Goal: Transaction & Acquisition: Purchase product/service

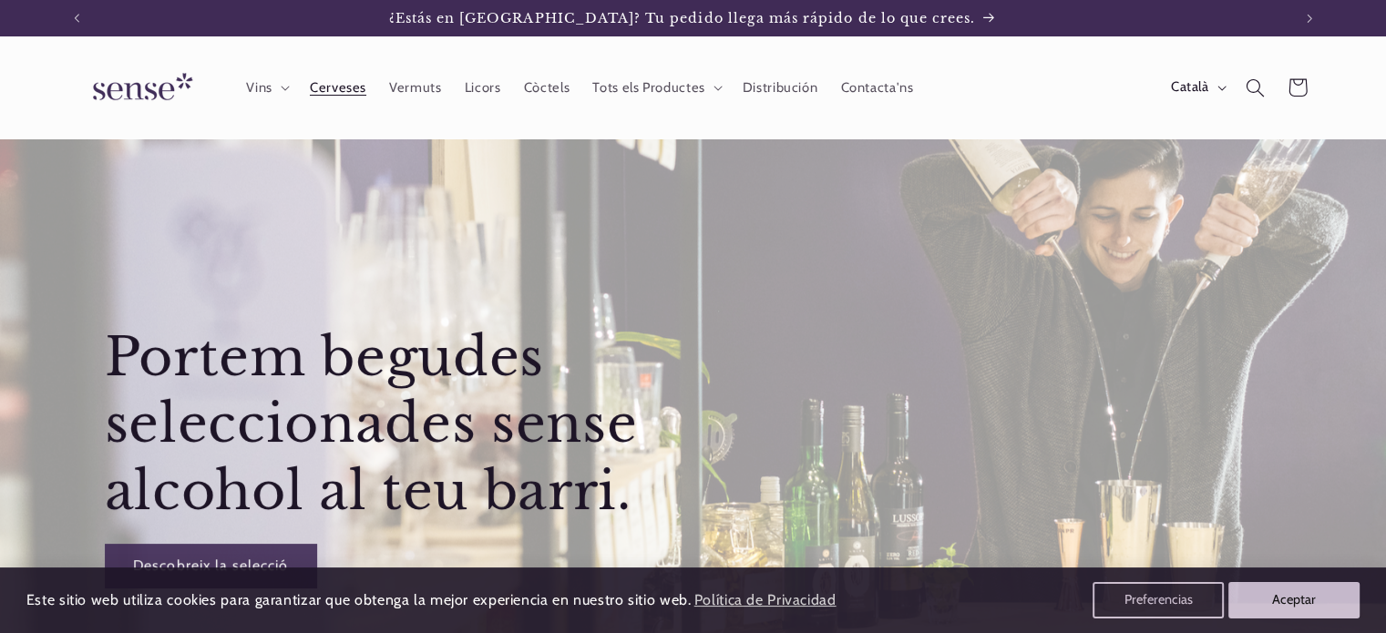
click at [335, 90] on span "Cerveses" at bounding box center [338, 87] width 56 height 17
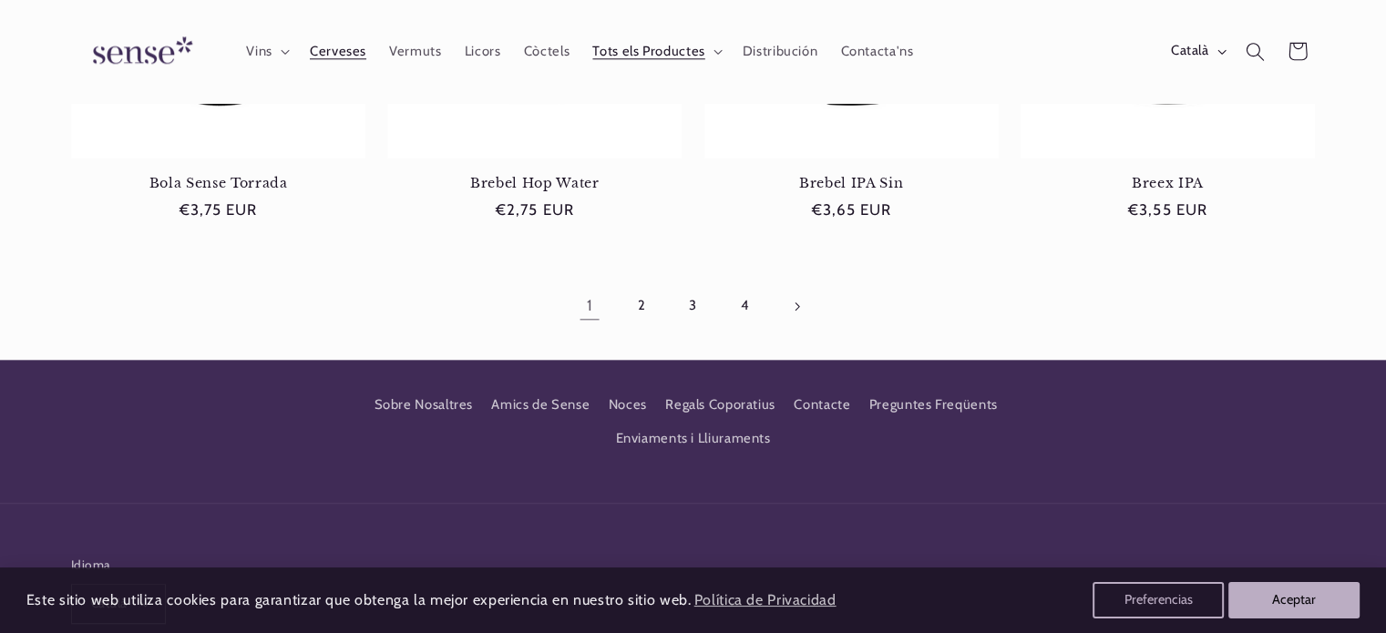
scroll to position [1779, 0]
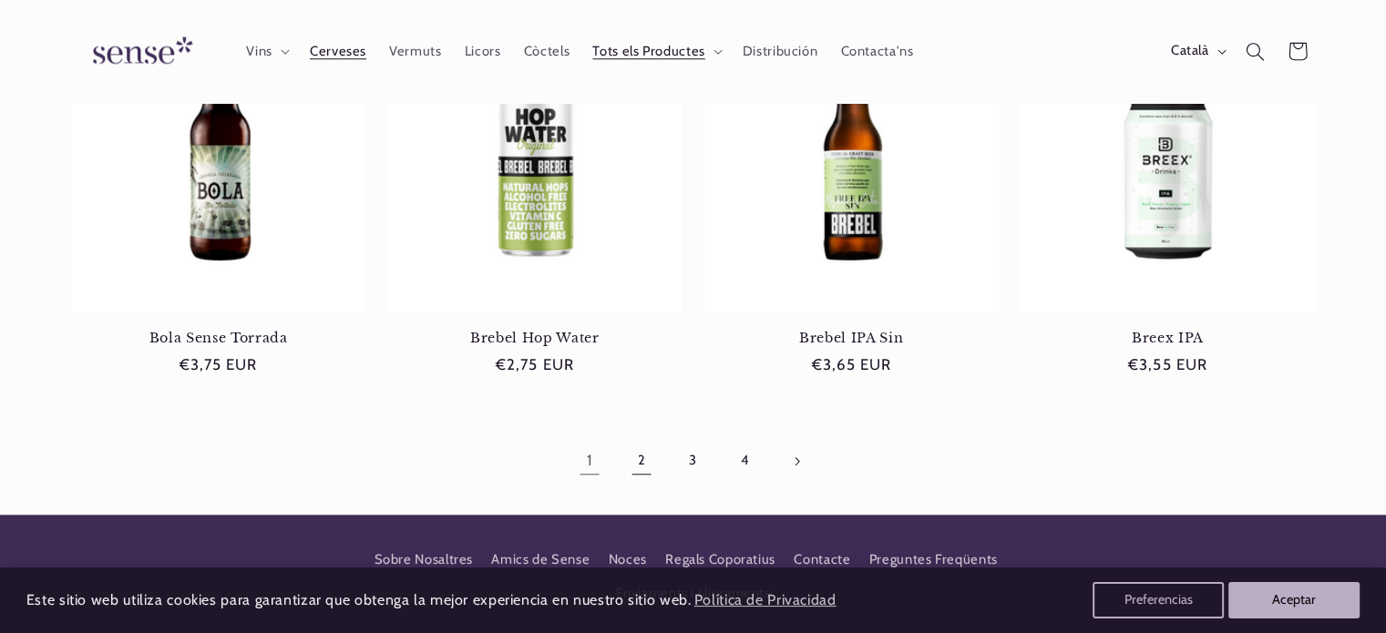
click at [634, 477] on link "2" at bounding box center [641, 461] width 42 height 42
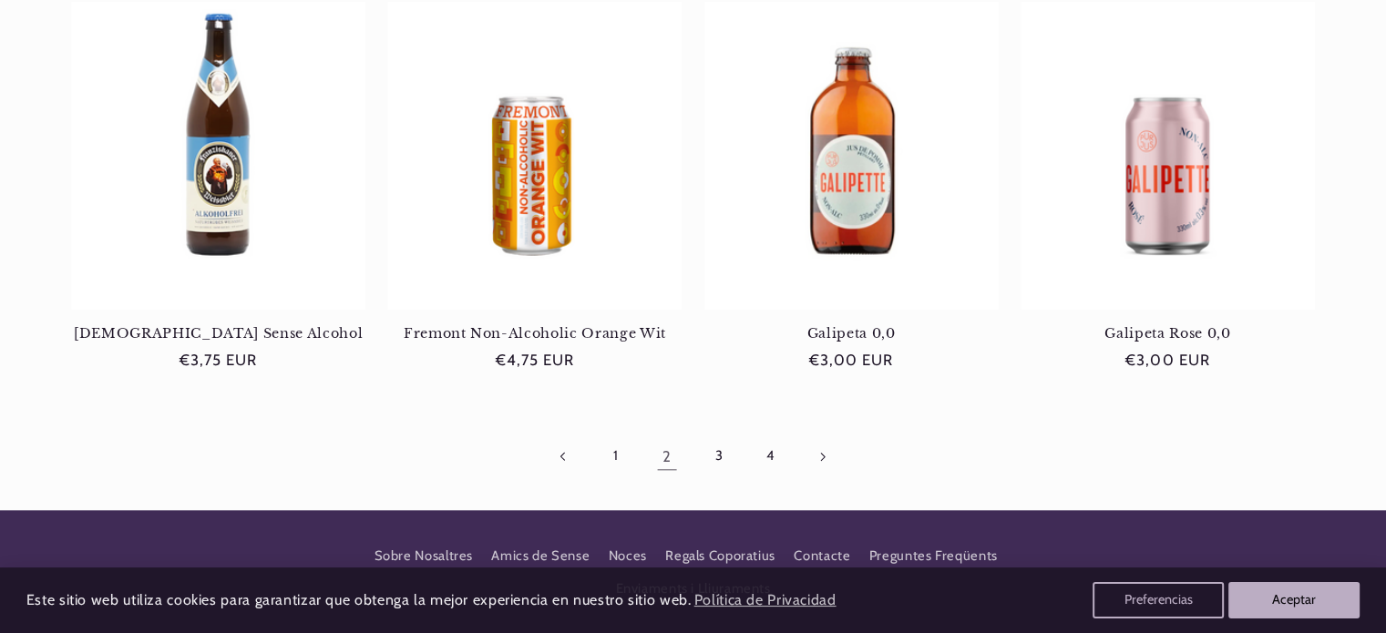
scroll to position [1822, 0]
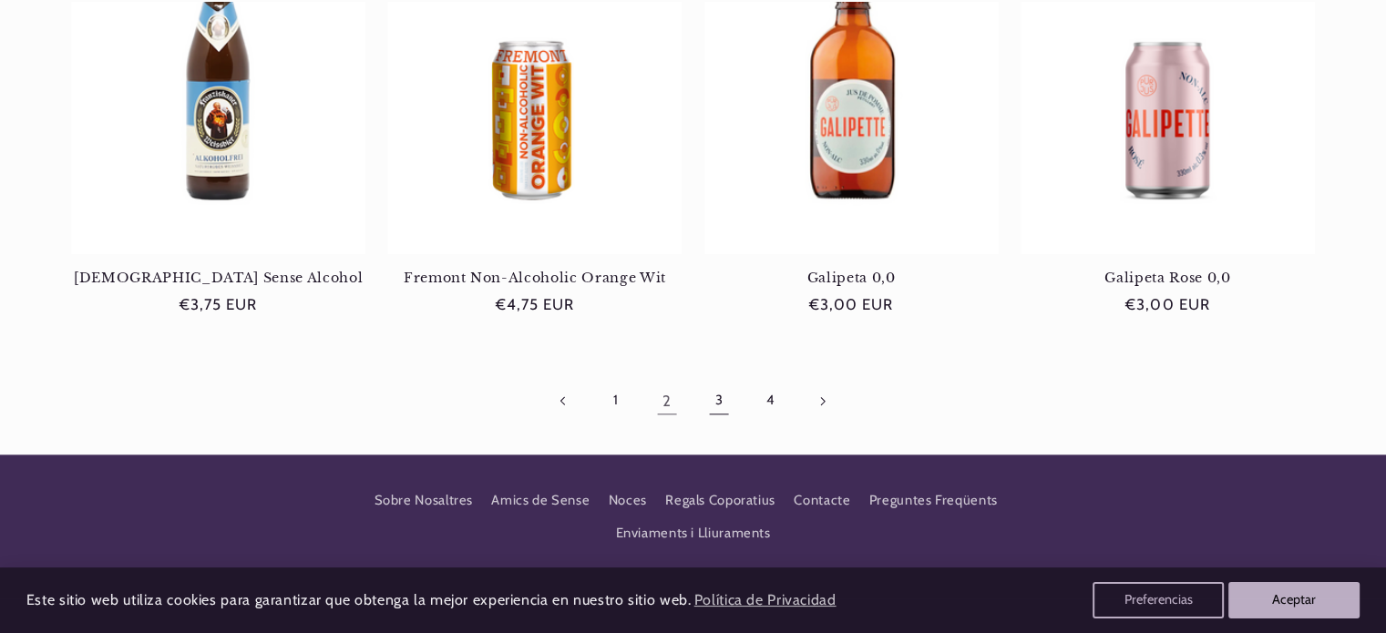
click at [719, 403] on link "3" at bounding box center [719, 401] width 42 height 42
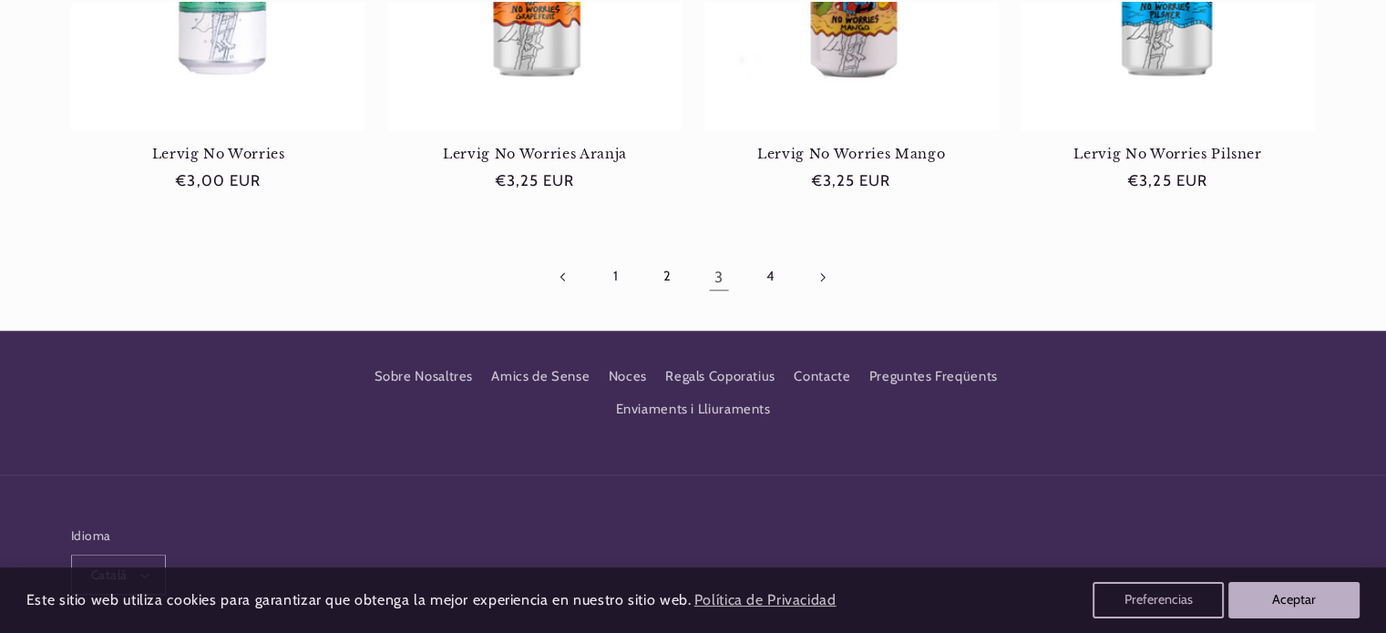
scroll to position [2004, 0]
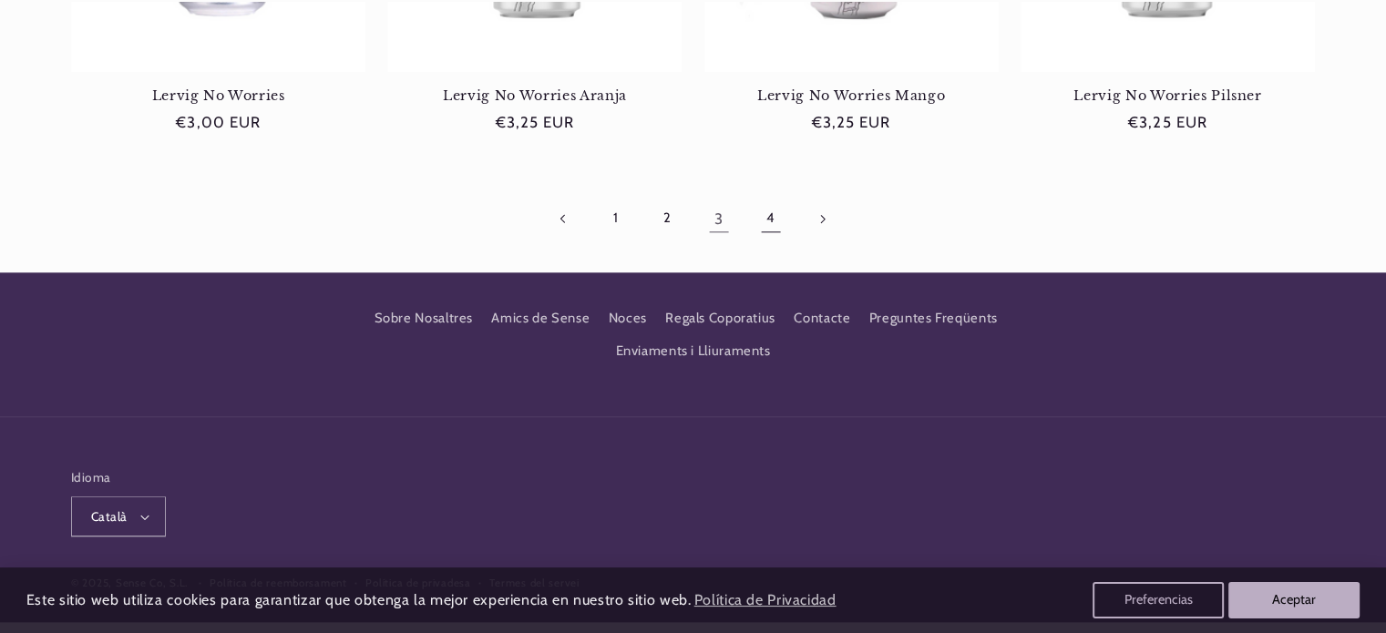
click at [772, 224] on link "4" at bounding box center [770, 219] width 42 height 42
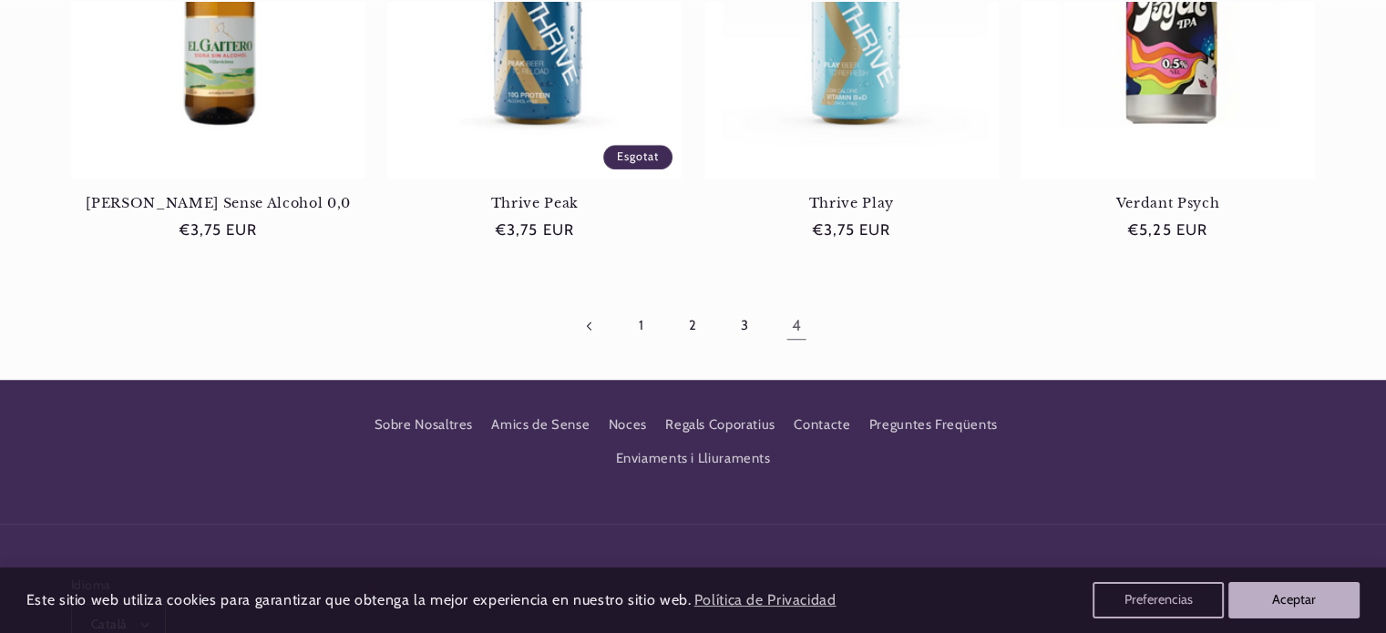
scroll to position [1458, 0]
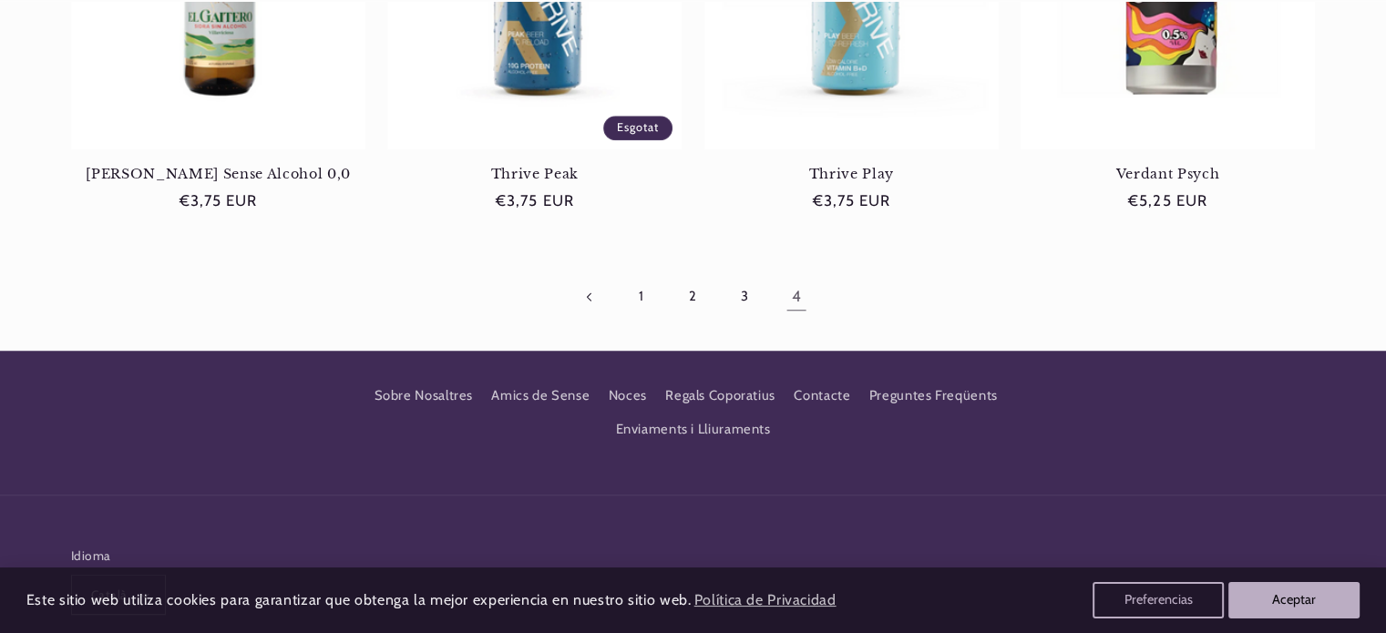
drag, startPoint x: 794, startPoint y: 299, endPoint x: 804, endPoint y: 299, distance: 10.0
click at [794, 299] on link "4" at bounding box center [796, 297] width 42 height 42
click at [634, 294] on link "1" at bounding box center [641, 297] width 42 height 42
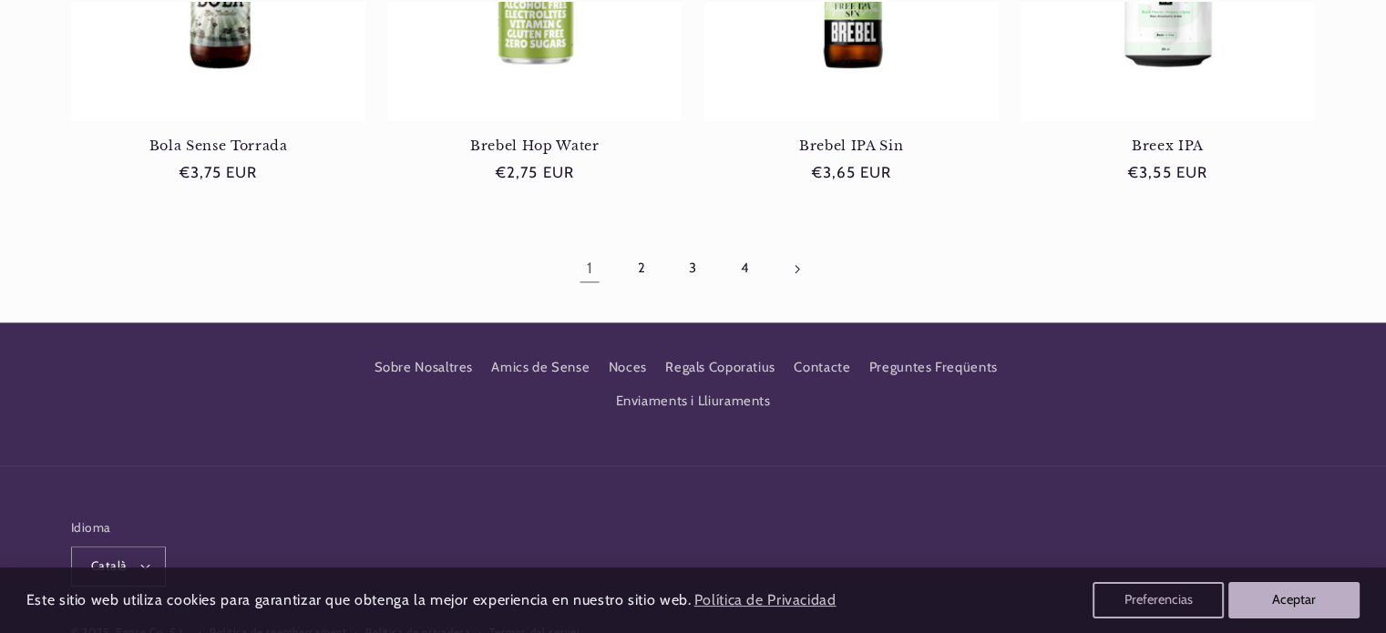
scroll to position [2004, 0]
